Goal: Task Accomplishment & Management: Manage account settings

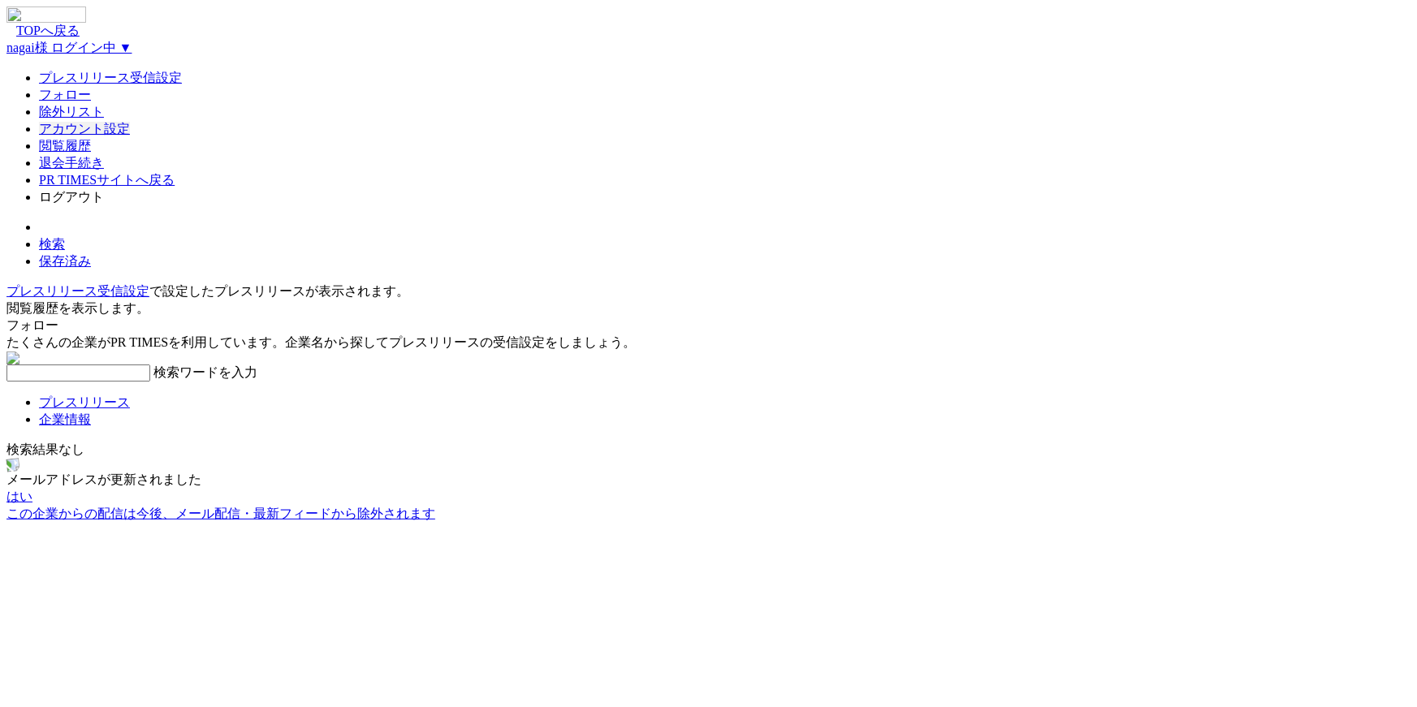
click at [130, 136] on link "アカウント設定" at bounding box center [84, 129] width 91 height 14
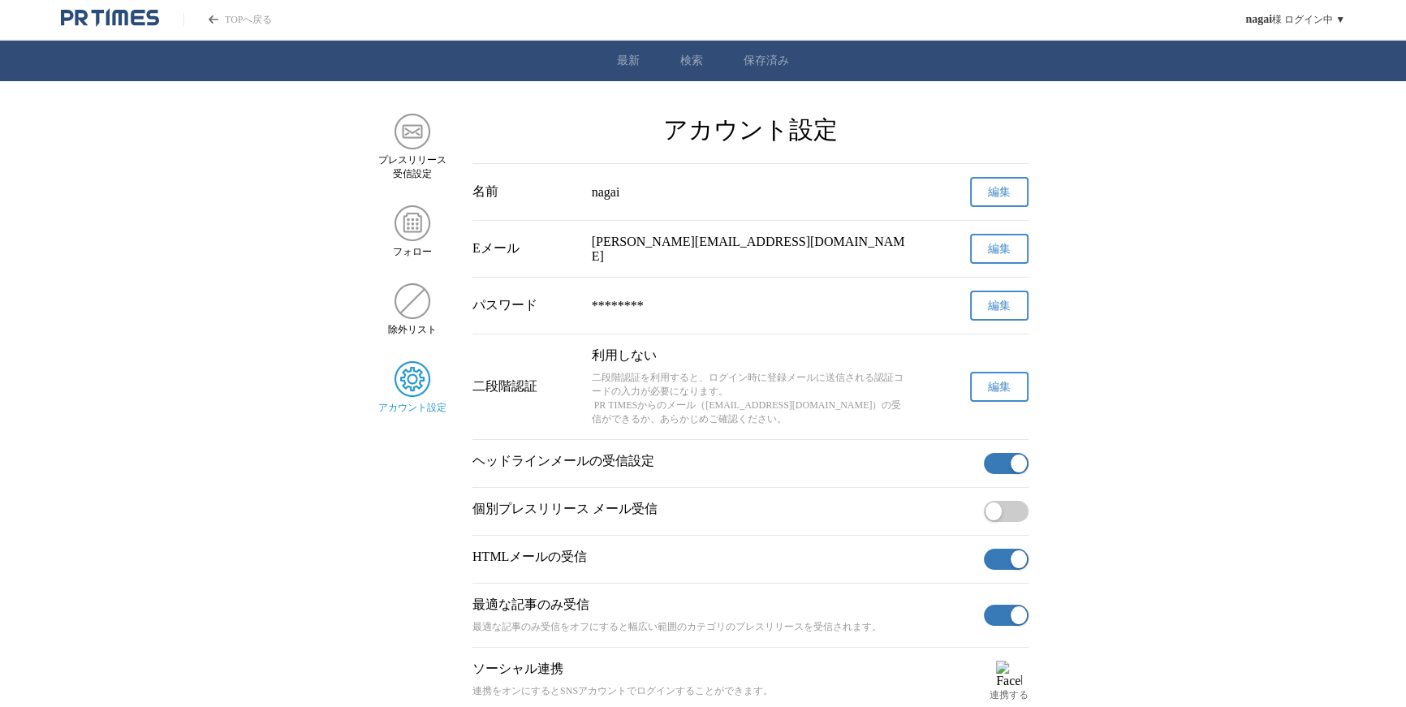
click at [658, 518] on p "個別プレスリリース メール受信" at bounding box center [725, 509] width 505 height 17
drag, startPoint x: 656, startPoint y: 365, endPoint x: 637, endPoint y: 360, distance: 19.3
click at [656, 365] on p "利用しない" at bounding box center [751, 355] width 318 height 17
click at [1004, 386] on span "編集" at bounding box center [999, 387] width 23 height 15
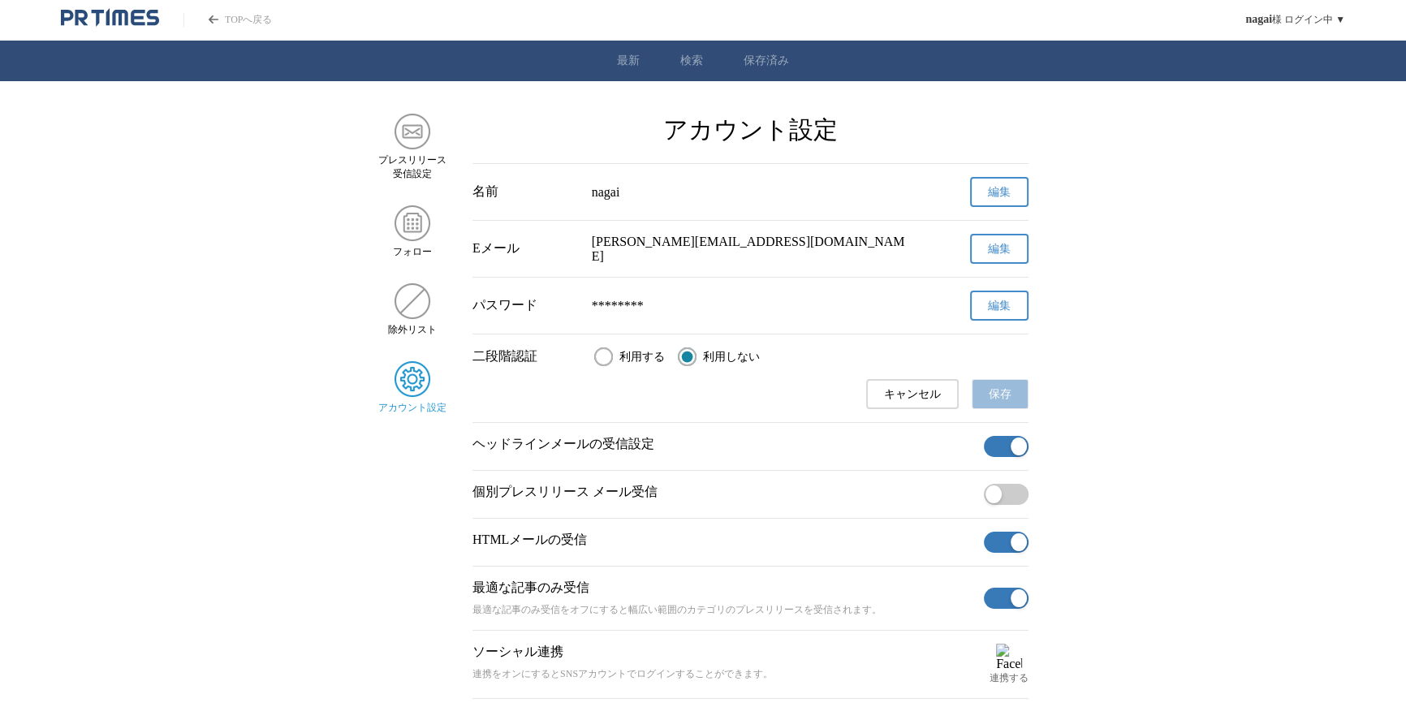
click at [601, 358] on input "利用する" at bounding box center [603, 356] width 19 height 19
radio input "true"
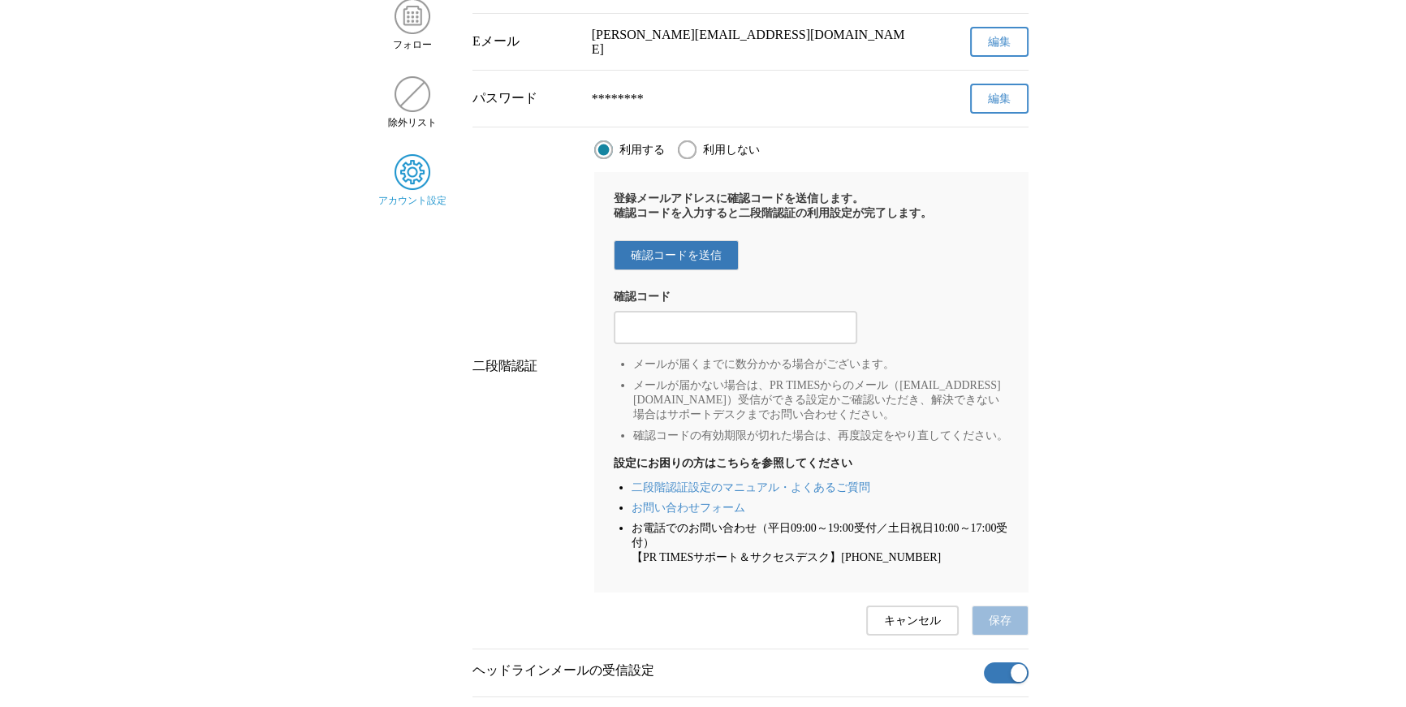
click at [701, 159] on label "利用しない" at bounding box center [719, 149] width 82 height 19
click at [697, 159] on input "利用しない" at bounding box center [687, 149] width 19 height 19
radio input "true"
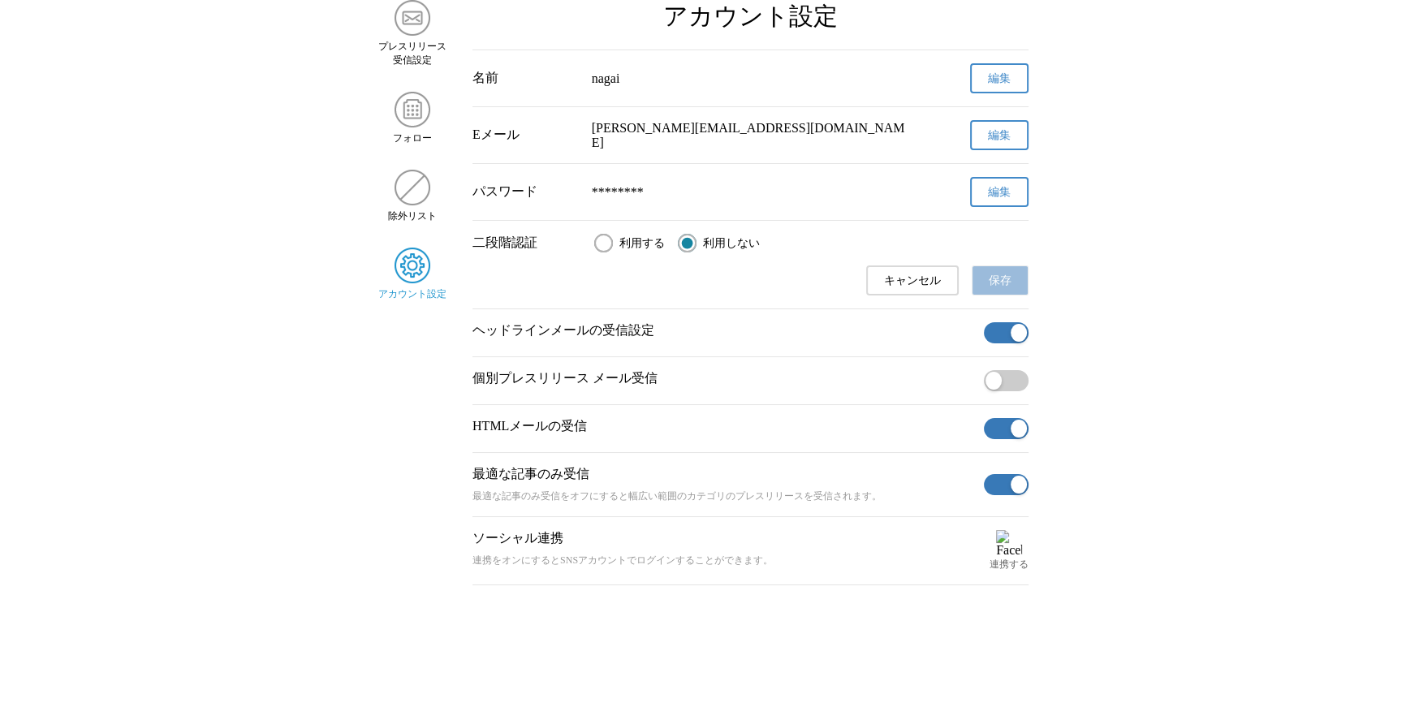
scroll to position [119, 0]
click at [619, 239] on label "利用する" at bounding box center [629, 243] width 71 height 19
click at [613, 239] on input "利用する" at bounding box center [603, 243] width 19 height 19
radio input "true"
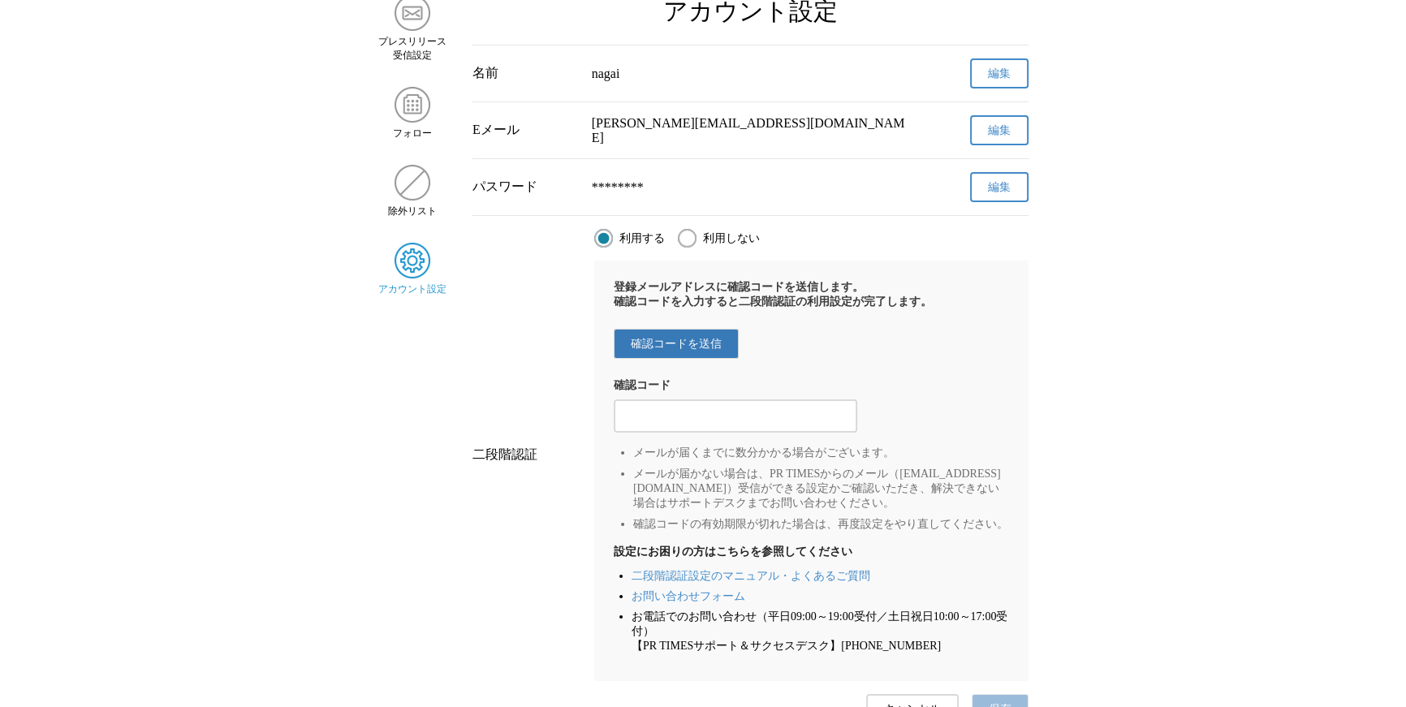
click at [675, 352] on span "確認コードを送信" at bounding box center [676, 344] width 91 height 15
click at [726, 444] on div "登録メールアドレスに確認コードを送信します。 確認コードを入力すると二段階認証の利用設定が完了します。 確認コードを送信 確認コード メールが届くまでに数分か…" at bounding box center [811, 471] width 434 height 421
click at [723, 416] on input "2段階認証の確認コードを入力する" at bounding box center [735, 417] width 227 height 18
paste input "366595"
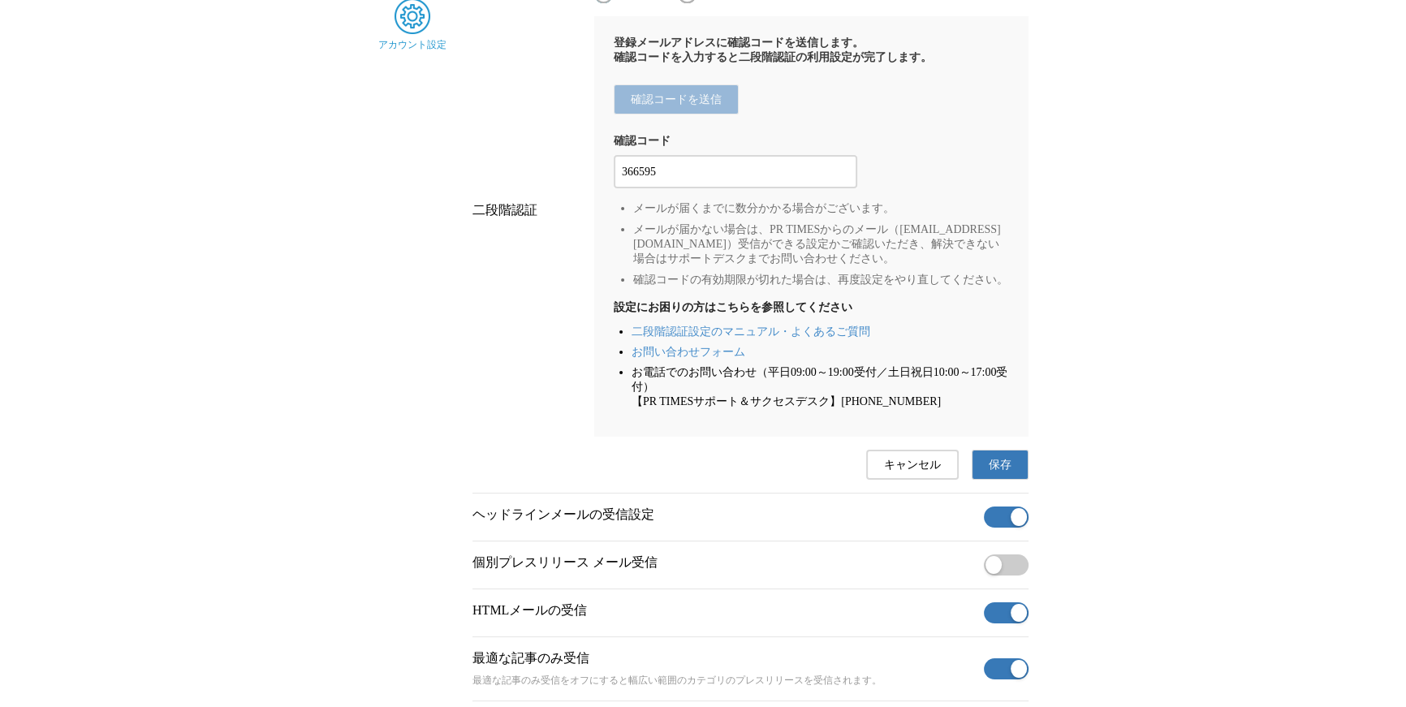
scroll to position [453, 0]
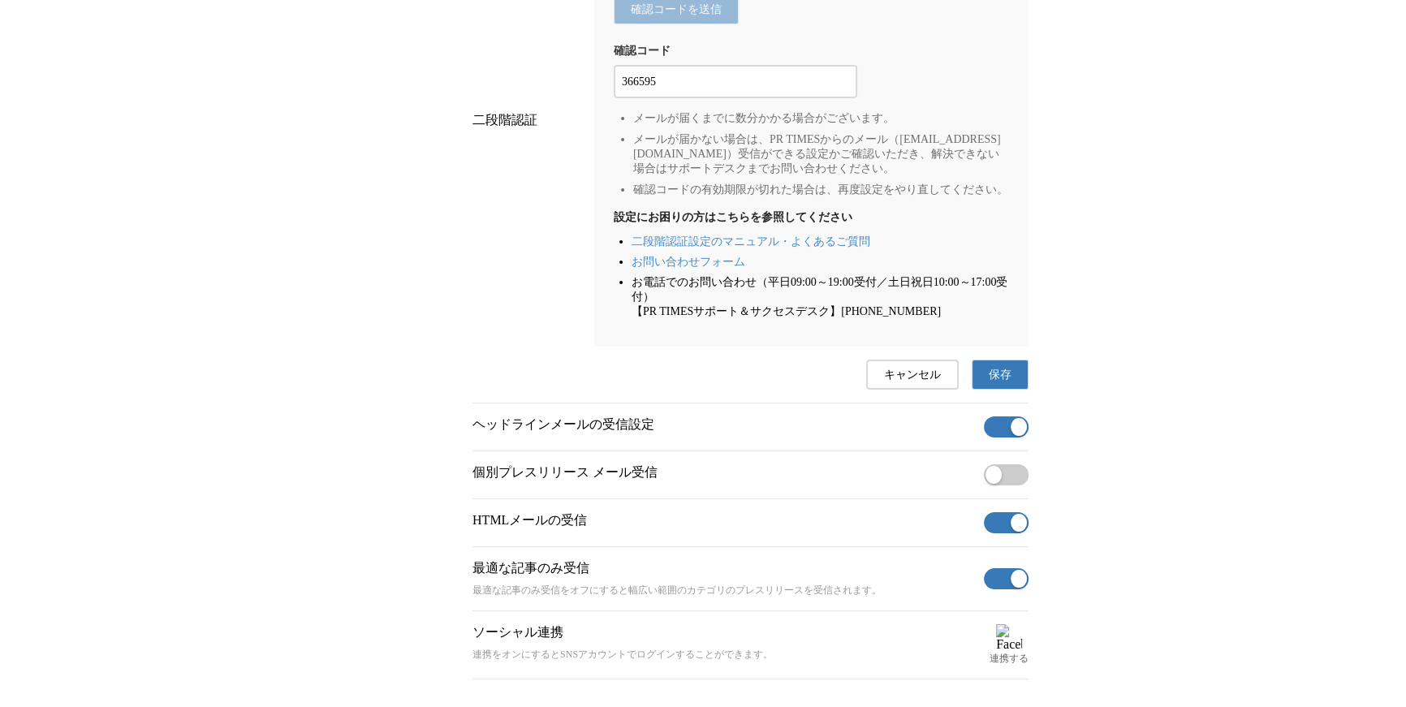
click at [990, 382] on span "保存" at bounding box center [1000, 375] width 23 height 15
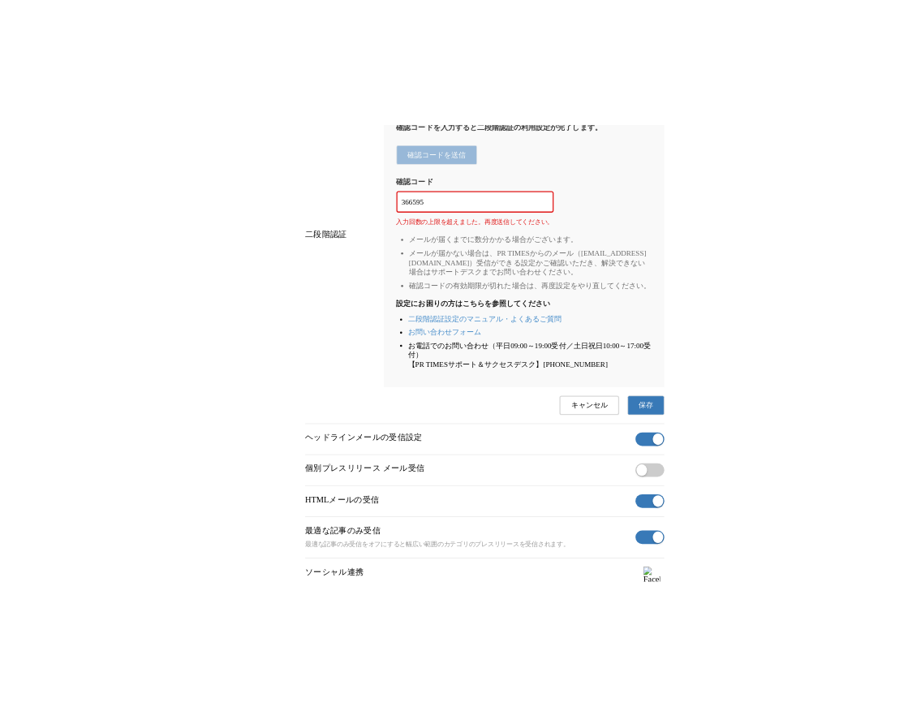
scroll to position [224, 0]
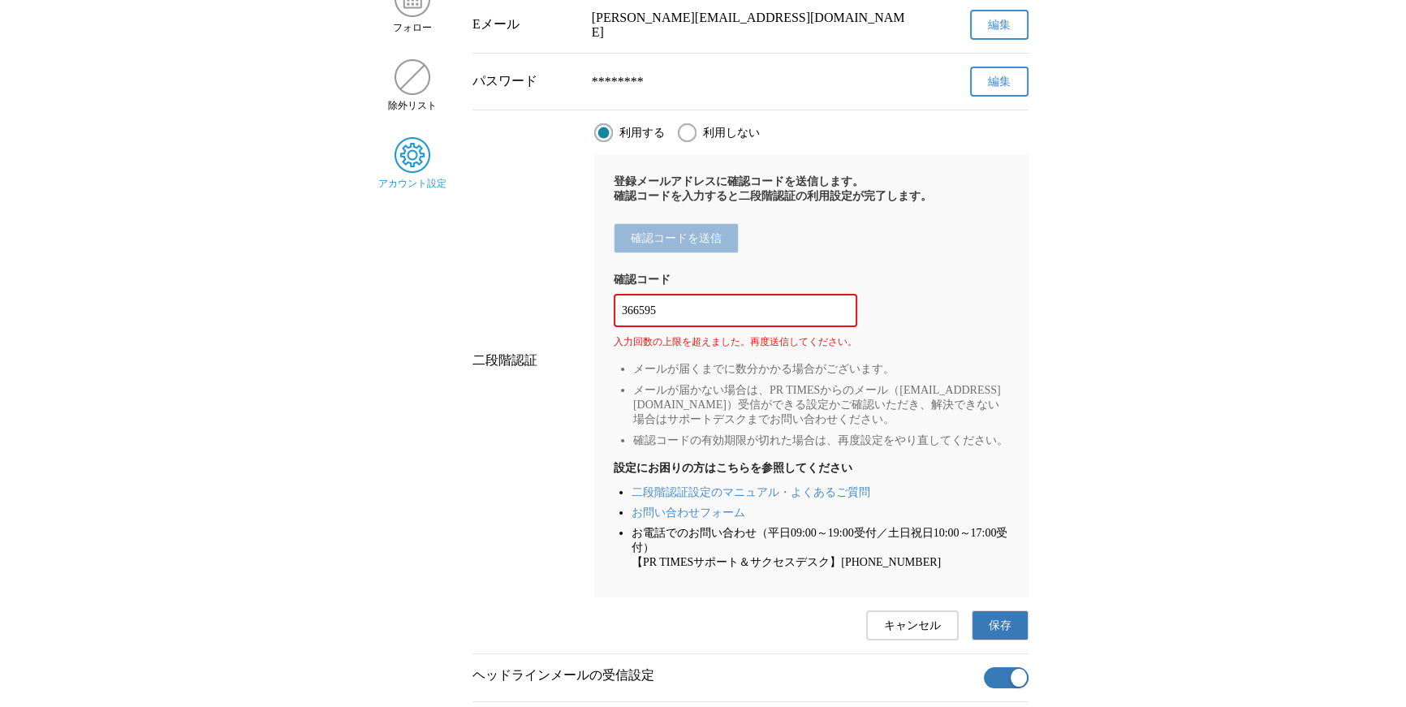
click at [700, 319] on input "366595" at bounding box center [735, 311] width 227 height 18
click at [654, 347] on span "入力回数の上限を超えました。再度送信してください。" at bounding box center [736, 341] width 244 height 11
click at [682, 368] on div "登録メールアドレスに確認コードを送信します。 確認コードを入力すると二段階認証の利用設定が完了します。 確認コードを送信 確認コード 366595 入力回数の…" at bounding box center [811, 376] width 434 height 442
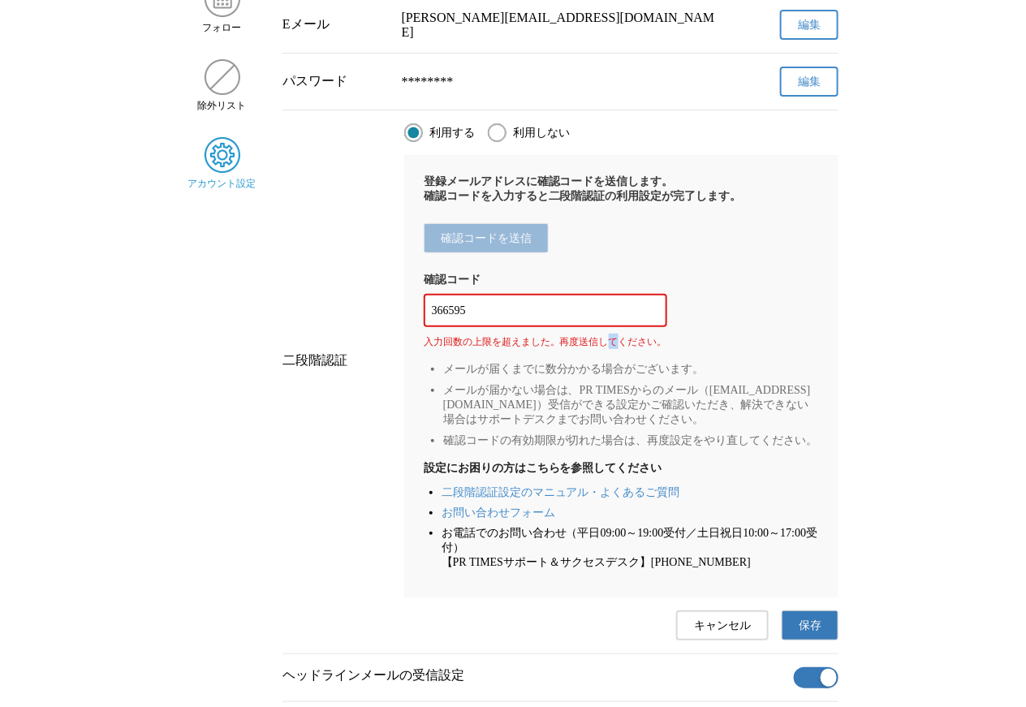
click at [796, 641] on button "保存" at bounding box center [810, 626] width 57 height 30
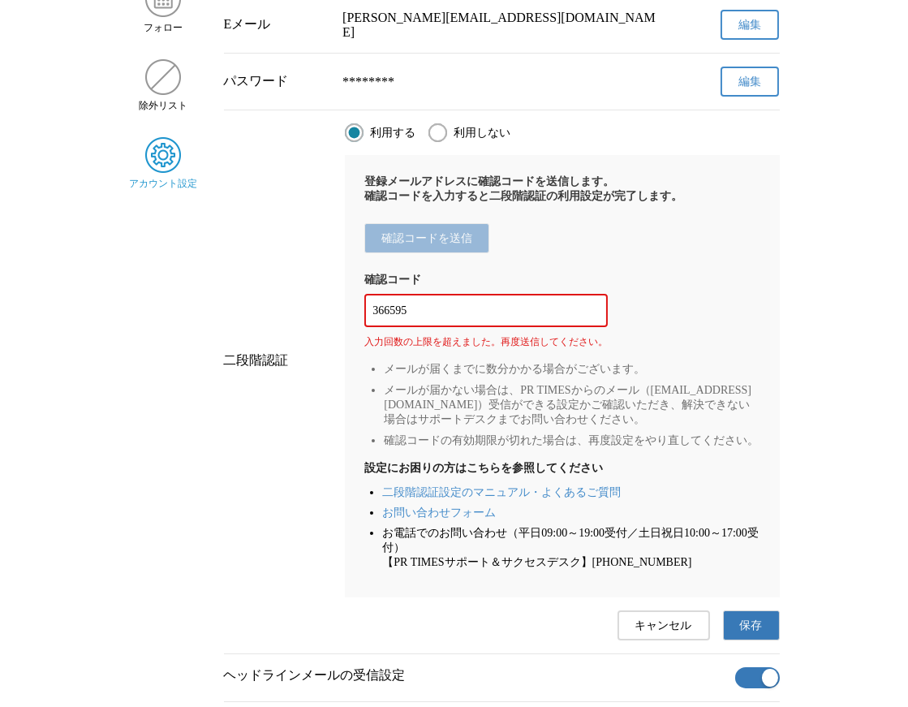
click at [641, 326] on div "確認コード 366595 入力回数の上限を超えました。再度送信してください。" at bounding box center [562, 311] width 395 height 76
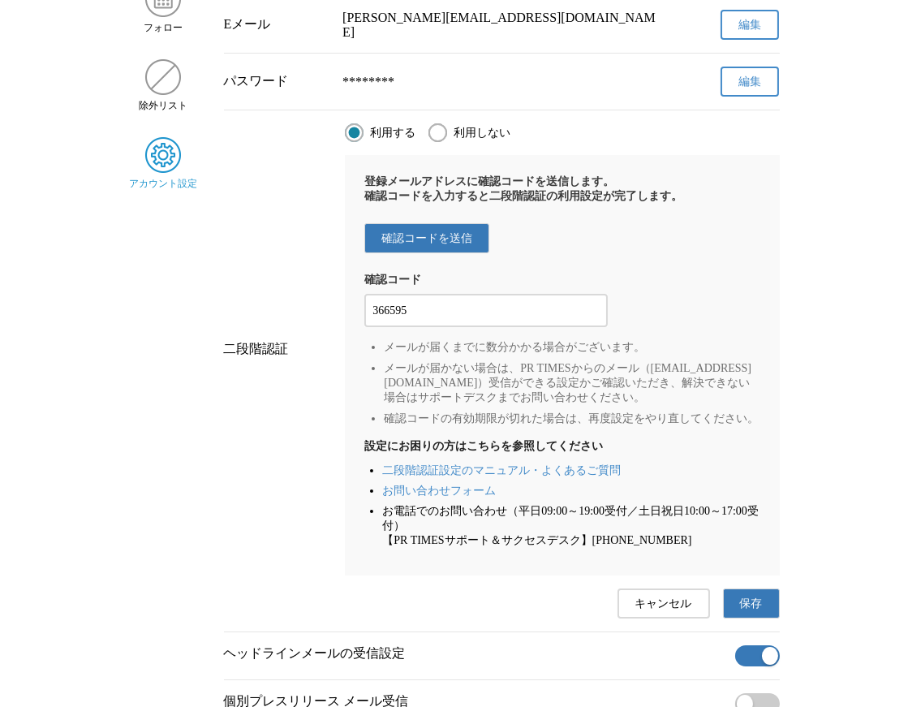
click at [447, 327] on div "366595" at bounding box center [487, 310] width 244 height 33
click at [512, 327] on div "366595" at bounding box center [487, 310] width 244 height 33
drag, startPoint x: 513, startPoint y: 318, endPoint x: 529, endPoint y: 339, distance: 26.1
click at [513, 318] on input "366595" at bounding box center [486, 311] width 227 height 18
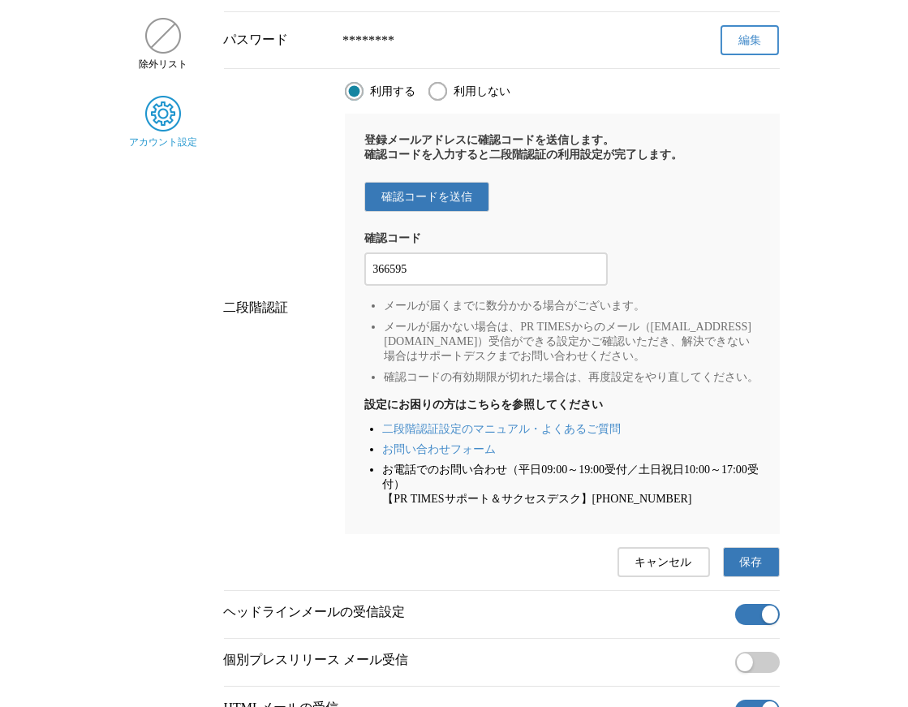
scroll to position [337, 0]
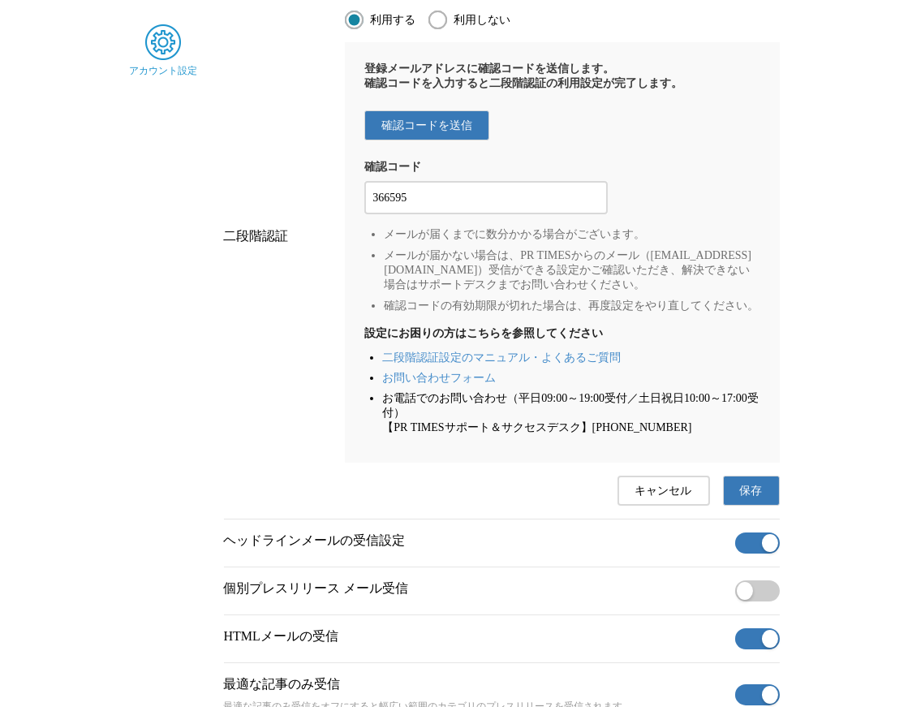
click at [672, 365] on li "二段階認証設定のマニュアル・よくあるご質問" at bounding box center [571, 358] width 378 height 15
click at [463, 133] on span "確認コードを送信" at bounding box center [427, 126] width 91 height 15
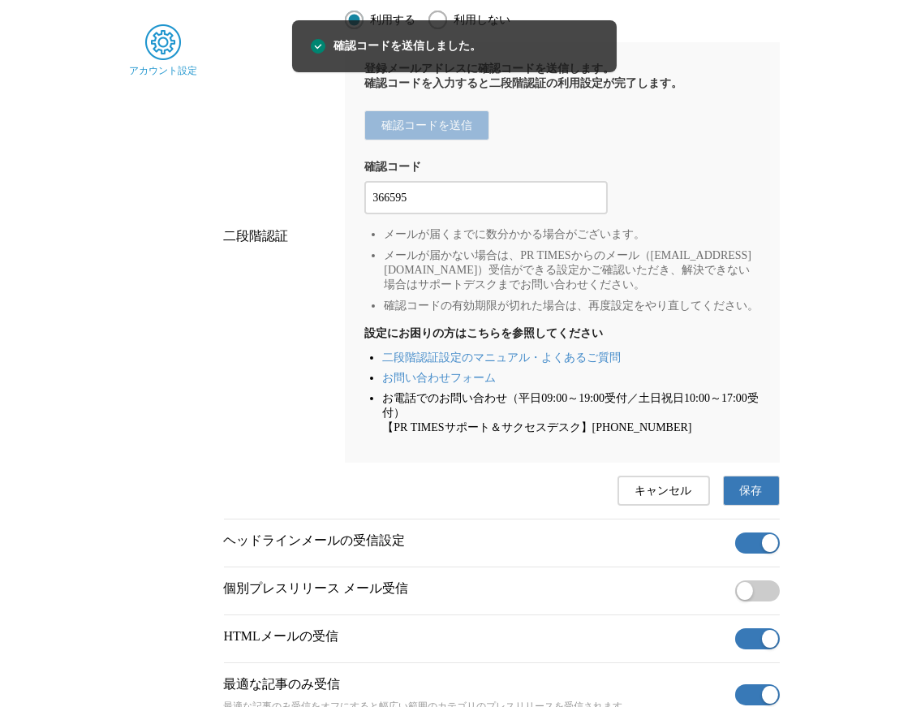
click at [477, 207] on input "366595" at bounding box center [486, 198] width 227 height 18
click at [753, 498] on span "保存" at bounding box center [751, 491] width 23 height 15
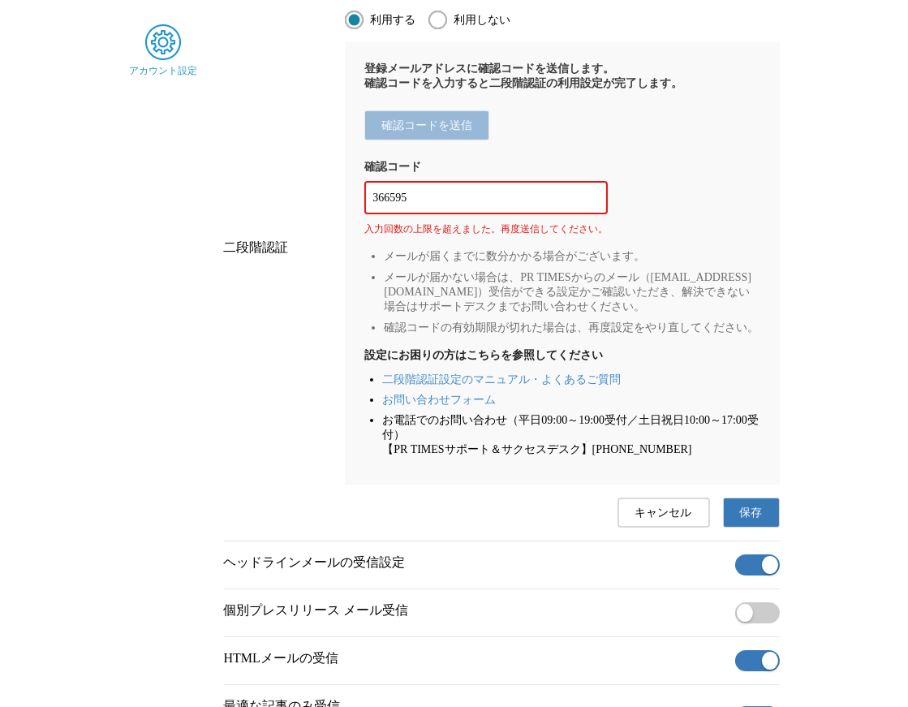
click at [467, 206] on input "366595" at bounding box center [486, 198] width 227 height 18
type input "3"
click at [684, 528] on button "キャンセル" at bounding box center [664, 513] width 93 height 30
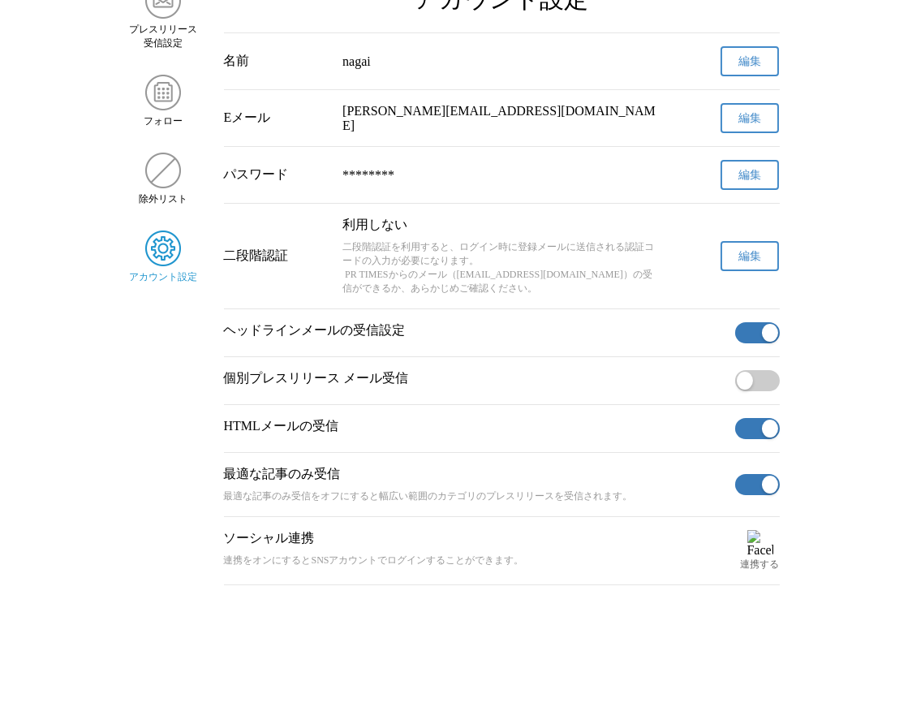
scroll to position [102, 0]
